Goal: Find specific page/section: Find specific page/section

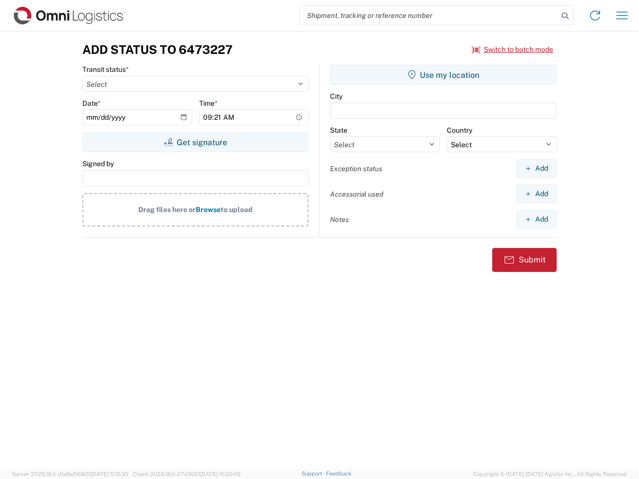
click at [429, 15] on input "search" at bounding box center [428, 15] width 259 height 19
click at [565, 16] on icon at bounding box center [565, 16] width 14 height 14
click at [595, 15] on icon at bounding box center [595, 15] width 16 height 16
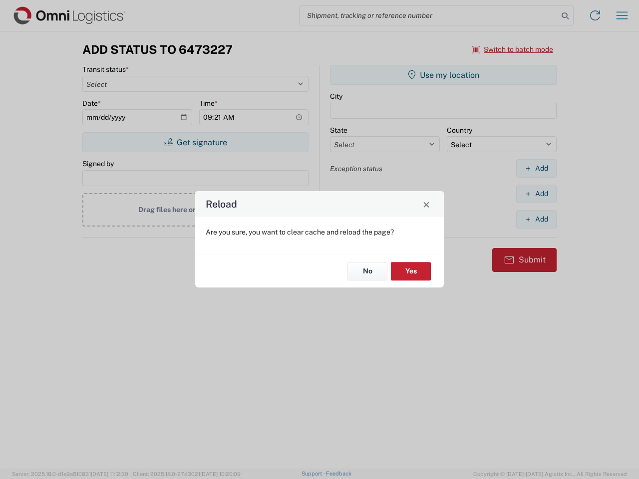
click at [622, 15] on div "Reload Are you sure, you want to clear cache and reload the page? No Yes" at bounding box center [319, 239] width 639 height 479
click at [513, 49] on div "Reload Are you sure, you want to clear cache and reload the page? No Yes" at bounding box center [319, 239] width 639 height 479
click at [195, 142] on div "Reload Are you sure, you want to clear cache and reload the page? No Yes" at bounding box center [319, 239] width 639 height 479
click at [443, 75] on div "Reload Are you sure, you want to clear cache and reload the page? No Yes" at bounding box center [319, 239] width 639 height 479
click at [536, 168] on div "Reload Are you sure, you want to clear cache and reload the page? No Yes" at bounding box center [319, 239] width 639 height 479
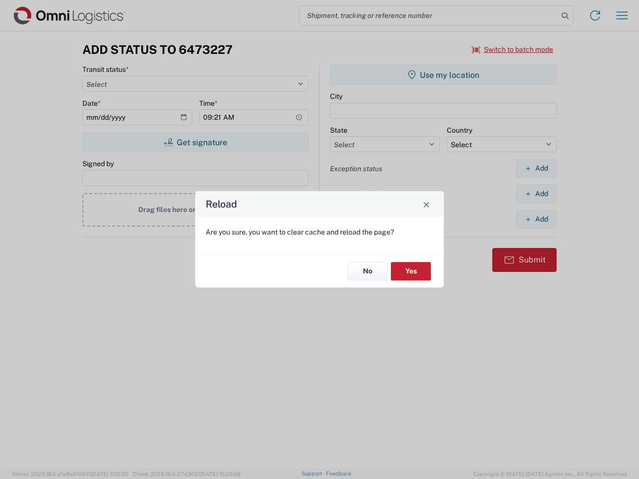
click at [536, 194] on div "Reload Are you sure, you want to clear cache and reload the page? No Yes" at bounding box center [319, 239] width 639 height 479
click at [536, 219] on div "Reload Are you sure, you want to clear cache and reload the page? No Yes" at bounding box center [319, 239] width 639 height 479
